Goal: Task Accomplishment & Management: Use online tool/utility

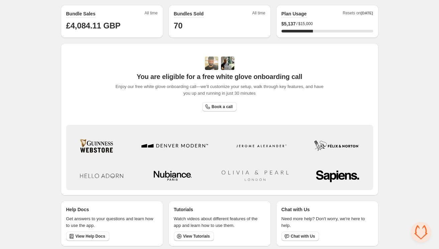
scroll to position [174, 0]
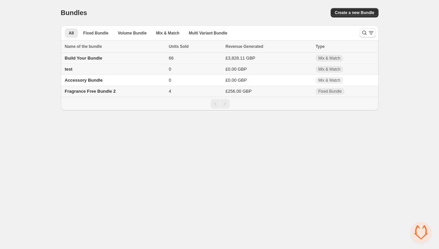
click at [95, 59] on span "Build Your Bundle" at bounding box center [83, 57] width 37 height 5
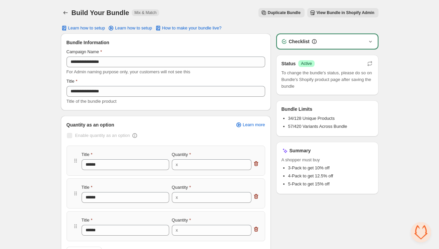
click at [370, 41] on icon "button" at bounding box center [369, 42] width 3 height 2
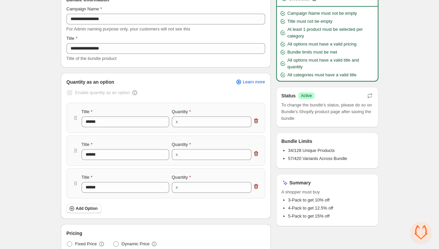
scroll to position [70, 0]
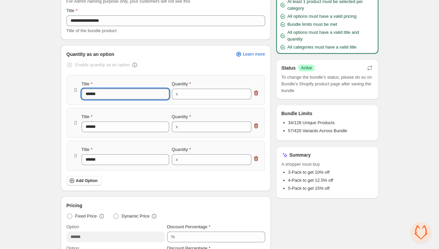
click at [116, 97] on input "******" at bounding box center [126, 94] width 88 height 11
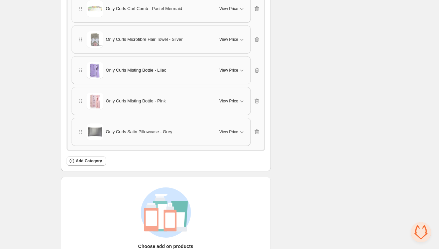
scroll to position [1452, 0]
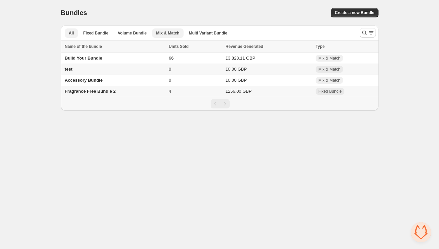
click at [168, 33] on span "Mix & Match" at bounding box center [167, 32] width 23 height 5
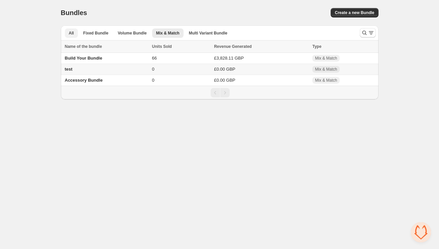
click at [72, 33] on span "All" at bounding box center [71, 32] width 5 height 5
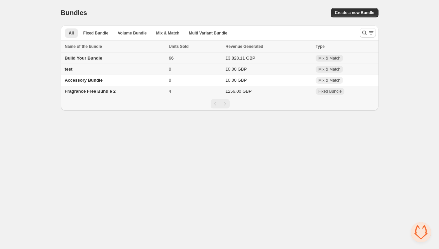
click at [93, 58] on span "Build Your Bundle" at bounding box center [83, 57] width 37 height 5
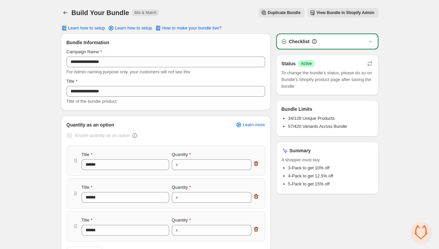
click at [357, 16] on button "View Bundle in Shopify Admin" at bounding box center [342, 12] width 71 height 9
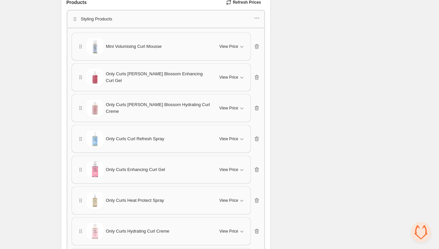
scroll to position [375, 0]
click at [257, 45] on icon "button" at bounding box center [257, 46] width 1 height 2
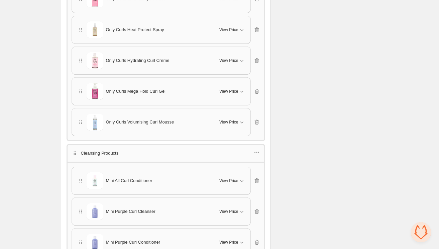
scroll to position [515, 0]
click at [243, 56] on icon "button" at bounding box center [241, 59] width 7 height 7
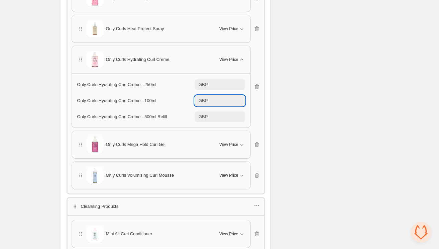
click at [235, 98] on input "**" at bounding box center [226, 100] width 35 height 11
click at [150, 98] on span "Only Curls Hydrating Curl Creme - 100ml" at bounding box center [116, 100] width 79 height 5
click at [244, 58] on icon "button" at bounding box center [241, 59] width 7 height 7
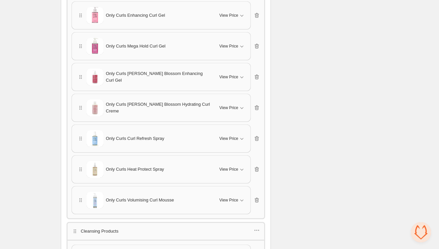
scroll to position [439, 0]
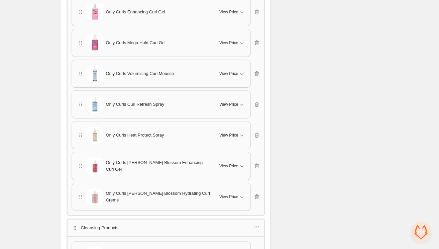
click at [239, 162] on icon "button" at bounding box center [241, 165] width 7 height 7
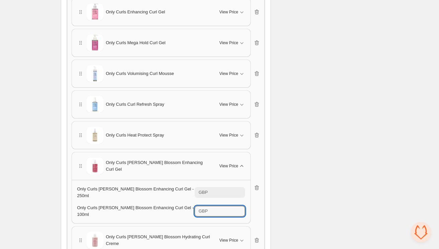
click at [223, 205] on input "**" at bounding box center [226, 210] width 35 height 11
click at [172, 206] on span "Only Curls [PERSON_NAME] Blossom Enhancing Curl Gel - 100ml" at bounding box center [135, 211] width 117 height 12
click at [257, 187] on icon "button" at bounding box center [257, 188] width 1 height 2
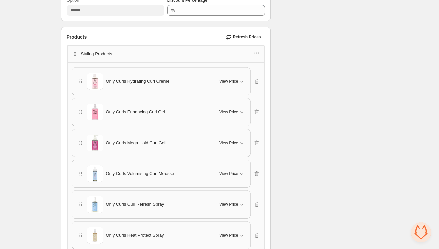
scroll to position [340, 0]
click at [242, 77] on icon "button" at bounding box center [241, 80] width 7 height 7
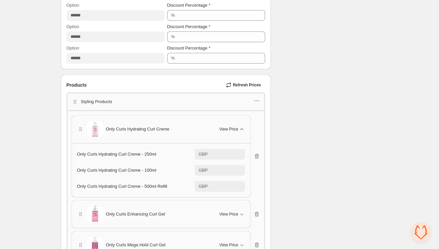
scroll to position [291, 0]
click at [258, 98] on icon "button" at bounding box center [256, 101] width 7 height 7
click at [256, 125] on span "Edit products" at bounding box center [260, 123] width 36 height 7
click at [260, 101] on icon "button" at bounding box center [256, 101] width 7 height 7
click at [258, 113] on span "Edit category title" at bounding box center [260, 112] width 36 height 7
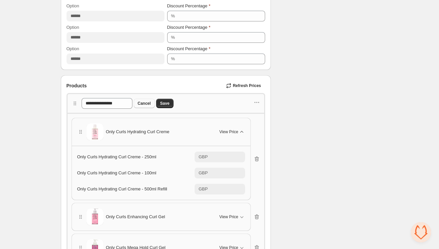
click at [151, 102] on span "Cancel" at bounding box center [144, 103] width 13 height 5
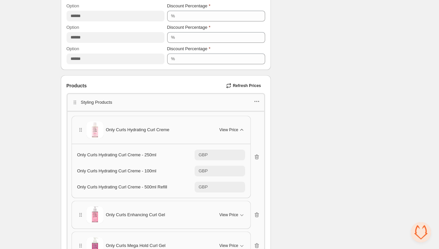
click at [258, 101] on icon "button" at bounding box center [256, 101] width 7 height 7
click at [260, 125] on span "Edit products" at bounding box center [260, 123] width 36 height 7
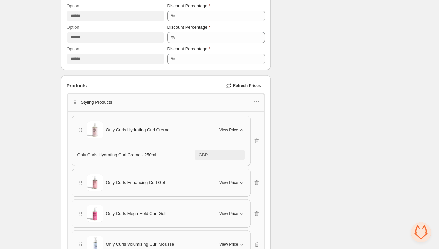
click at [243, 180] on icon "button" at bounding box center [241, 182] width 7 height 7
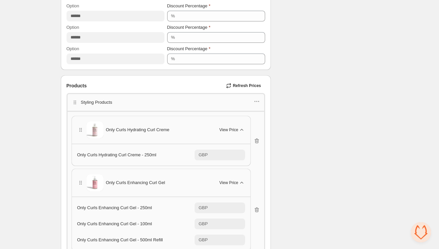
click at [243, 181] on icon "button" at bounding box center [241, 182] width 3 height 2
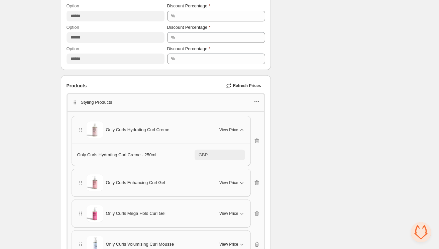
click at [258, 101] on icon "button" at bounding box center [256, 101] width 7 height 7
click at [252, 126] on span "Edit products" at bounding box center [260, 123] width 36 height 7
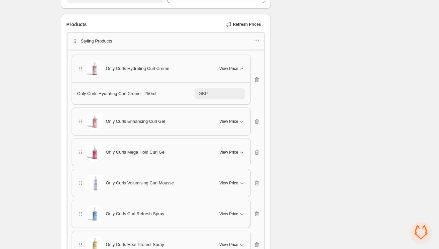
scroll to position [343, 0]
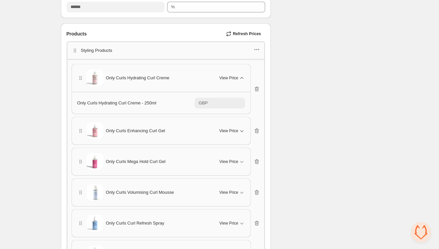
click at [256, 48] on icon "button" at bounding box center [256, 49] width 7 height 7
click at [248, 74] on span "Edit products" at bounding box center [260, 71] width 36 height 7
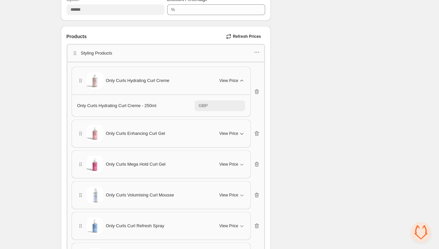
scroll to position [337, 0]
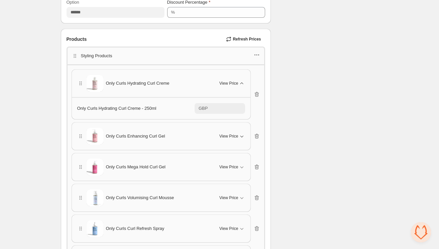
click at [258, 54] on icon "button" at bounding box center [256, 54] width 7 height 7
click at [254, 78] on span "Edit products" at bounding box center [260, 77] width 36 height 7
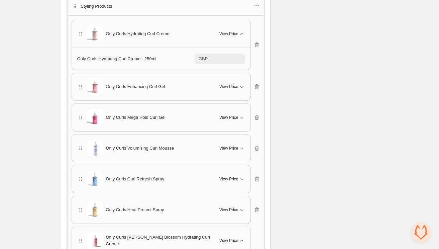
scroll to position [398, 0]
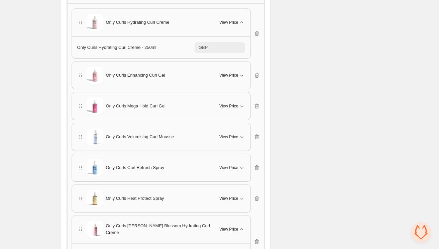
click at [241, 72] on icon "button" at bounding box center [241, 75] width 7 height 7
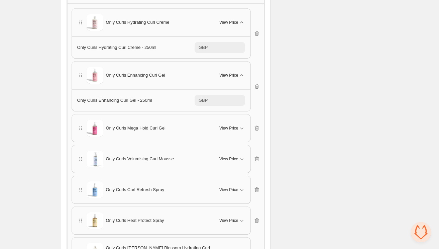
click at [241, 72] on icon "button" at bounding box center [241, 75] width 7 height 7
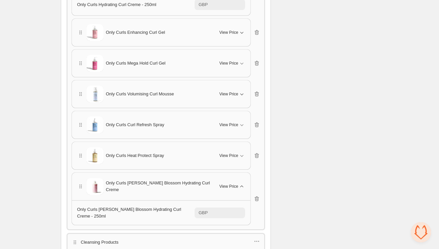
scroll to position [453, 0]
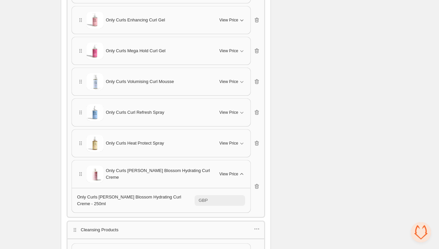
click at [243, 173] on icon "button" at bounding box center [241, 174] width 3 height 2
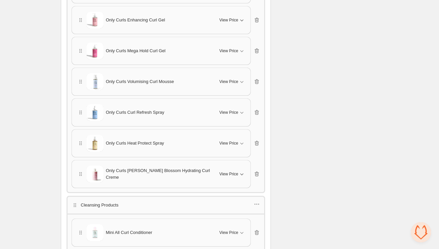
click at [243, 171] on icon "button" at bounding box center [241, 173] width 7 height 7
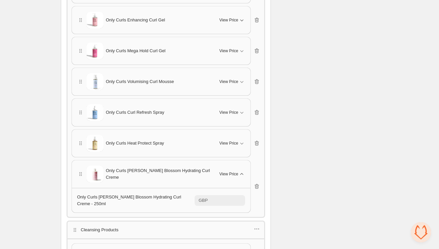
click at [243, 173] on icon "button" at bounding box center [241, 174] width 3 height 2
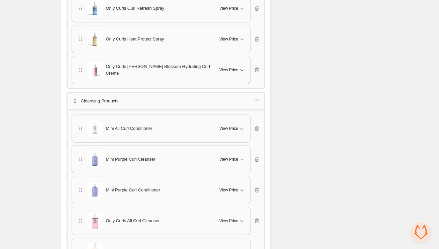
scroll to position [558, 0]
click at [258, 125] on icon "button" at bounding box center [256, 127] width 4 height 5
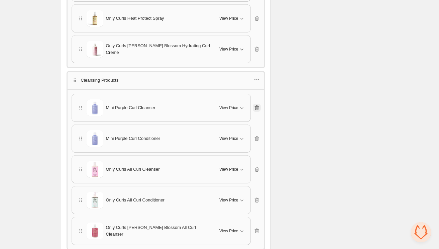
scroll to position [577, 0]
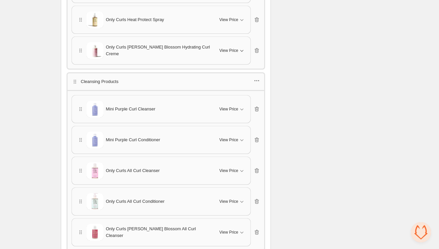
click at [258, 77] on icon "button" at bounding box center [256, 80] width 7 height 7
click at [256, 102] on span "Edit products" at bounding box center [260, 101] width 36 height 7
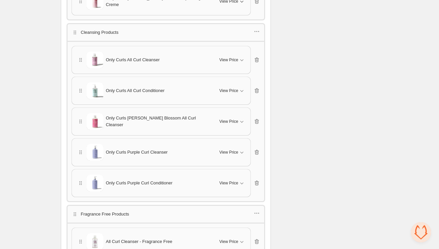
scroll to position [632, 0]
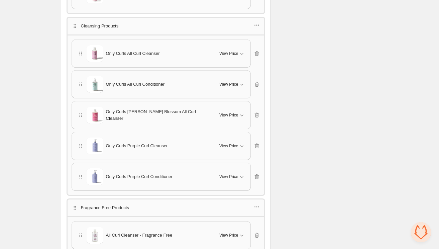
click at [258, 23] on icon "button" at bounding box center [256, 25] width 7 height 7
click at [255, 46] on span "Edit products" at bounding box center [260, 45] width 36 height 7
click at [243, 83] on icon "button" at bounding box center [241, 84] width 7 height 7
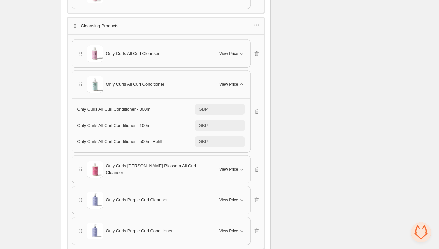
click at [243, 83] on icon "button" at bounding box center [241, 84] width 7 height 7
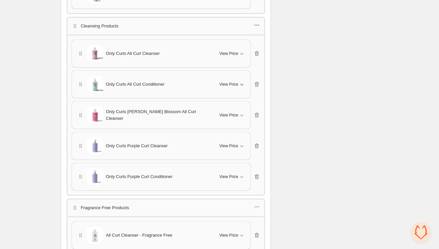
click at [257, 25] on icon "button" at bounding box center [256, 25] width 1 height 1
click at [257, 49] on button "Edit products" at bounding box center [255, 45] width 49 height 11
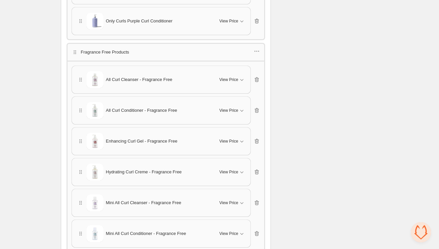
scroll to position [802, 0]
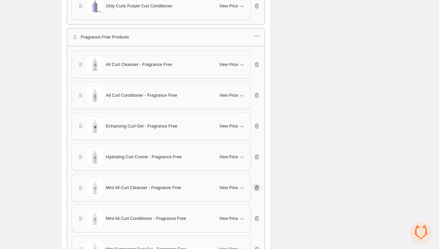
click at [256, 184] on icon "button" at bounding box center [256, 187] width 7 height 7
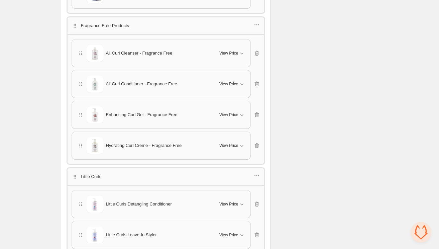
scroll to position [794, 0]
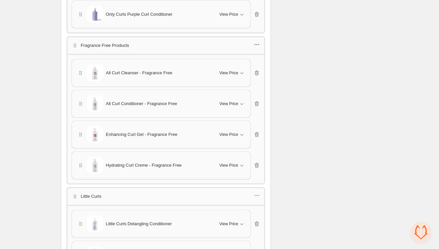
click at [258, 41] on icon "button" at bounding box center [256, 44] width 7 height 7
click at [245, 63] on span "Edit products" at bounding box center [260, 63] width 36 height 7
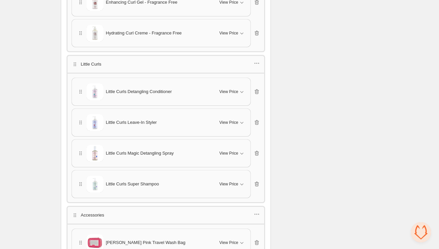
scroll to position [946, 0]
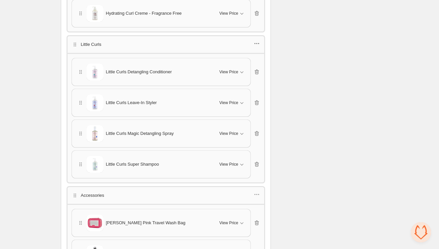
click at [258, 40] on icon "button" at bounding box center [256, 43] width 7 height 7
click at [255, 63] on span "Edit products" at bounding box center [260, 60] width 36 height 7
click at [241, 161] on icon "button" at bounding box center [241, 164] width 7 height 7
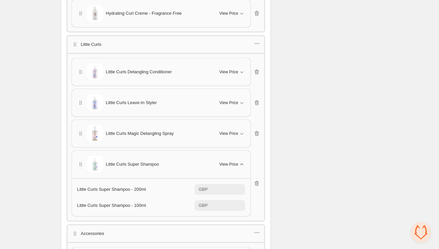
click at [241, 161] on icon "button" at bounding box center [241, 164] width 7 height 7
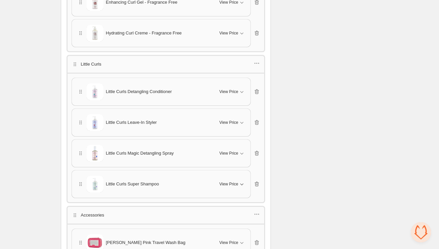
scroll to position [925, 0]
click at [259, 60] on icon "button" at bounding box center [256, 63] width 7 height 7
click at [255, 82] on span "Edit products" at bounding box center [260, 81] width 36 height 7
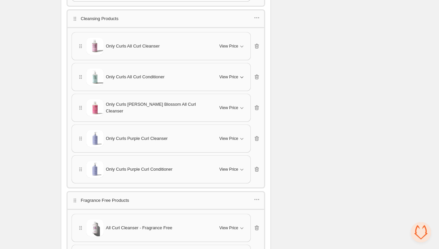
scroll to position [640, 0]
click at [258, 14] on icon "button" at bounding box center [256, 17] width 7 height 7
click at [257, 38] on span "Edit products" at bounding box center [260, 38] width 36 height 7
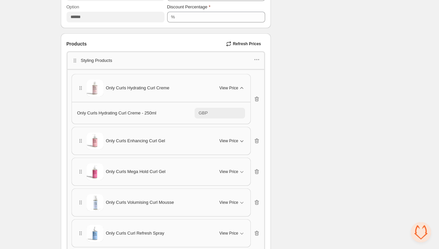
scroll to position [332, 0]
click at [255, 61] on icon "button" at bounding box center [256, 60] width 7 height 7
click at [255, 84] on span "Edit products" at bounding box center [260, 82] width 36 height 7
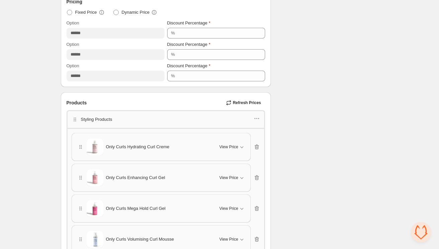
scroll to position [238, 0]
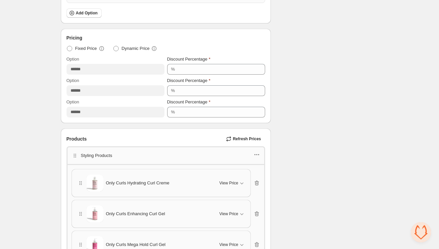
click at [257, 153] on icon "button" at bounding box center [256, 154] width 7 height 7
click at [251, 175] on span "Edit products" at bounding box center [260, 176] width 36 height 7
click at [257, 152] on icon "button" at bounding box center [256, 154] width 7 height 7
click at [249, 175] on span "Edit products" at bounding box center [260, 176] width 36 height 7
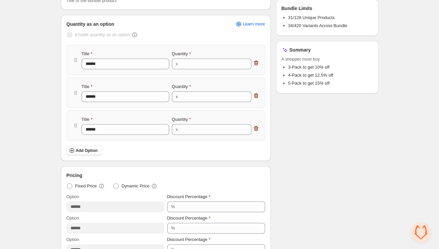
scroll to position [0, 0]
